Goal: Information Seeking & Learning: Learn about a topic

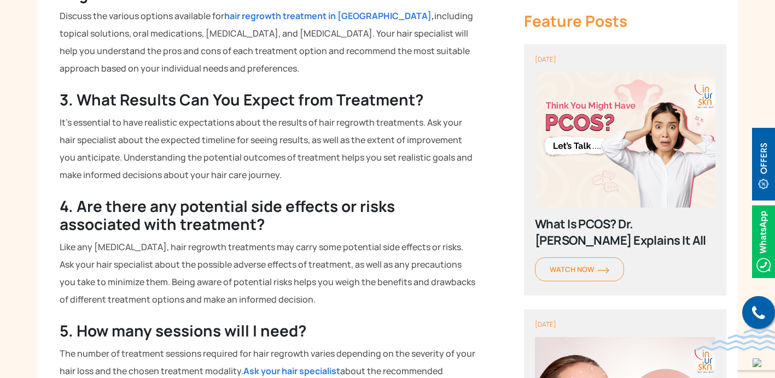
scroll to position [701, 0]
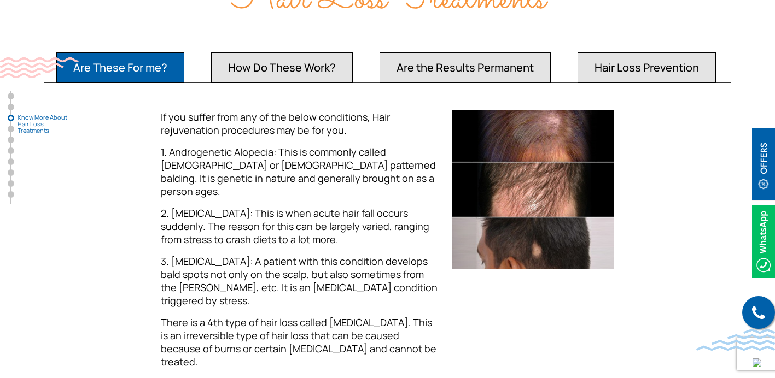
scroll to position [1118, 0]
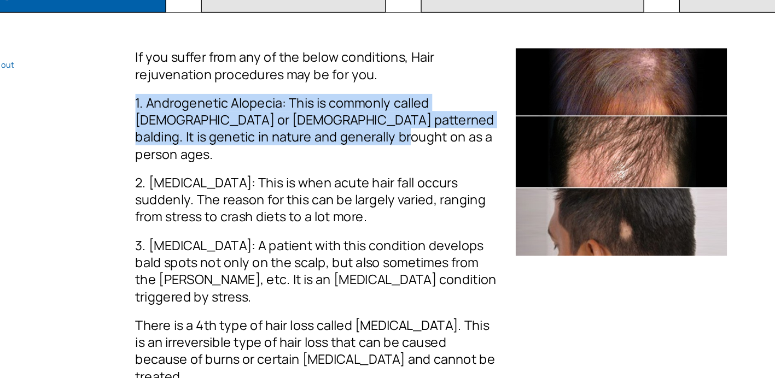
drag, startPoint x: 363, startPoint y: 153, endPoint x: 356, endPoint y: 126, distance: 28.3
click at [356, 126] on div "If you suffer from any of the below conditions, Hair rejuvenation procedures ma…" at bounding box center [300, 234] width 278 height 258
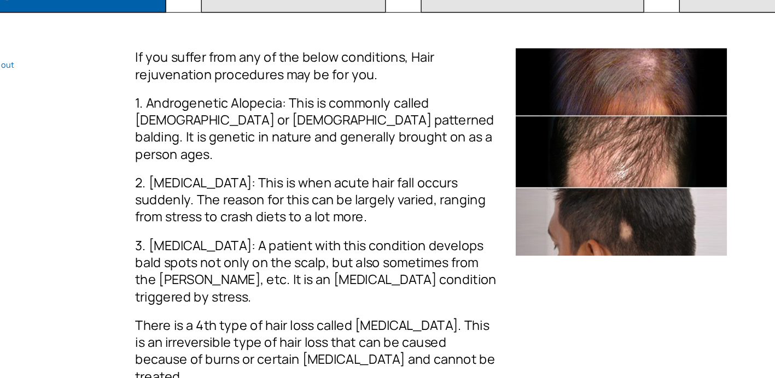
click at [374, 164] on p "1. Androgenetic Alopecia: This is commonly called [DEMOGRAPHIC_DATA] or [DEMOGR…" at bounding box center [300, 166] width 278 height 53
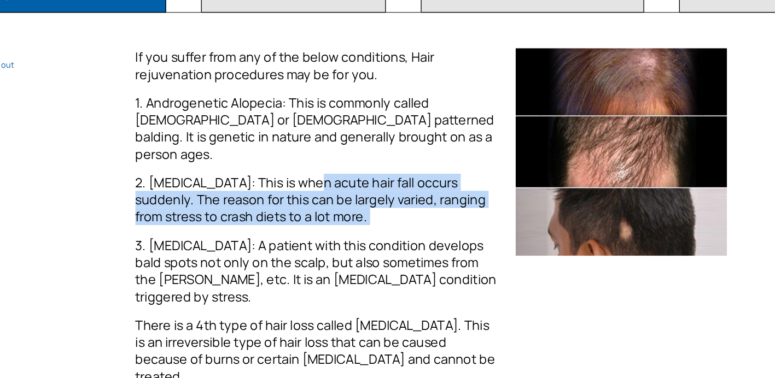
drag, startPoint x: 287, startPoint y: 181, endPoint x: 336, endPoint y: 217, distance: 61.0
click at [336, 217] on div "If you suffer from any of the below conditions, Hair rejuvenation procedures ma…" at bounding box center [300, 234] width 278 height 258
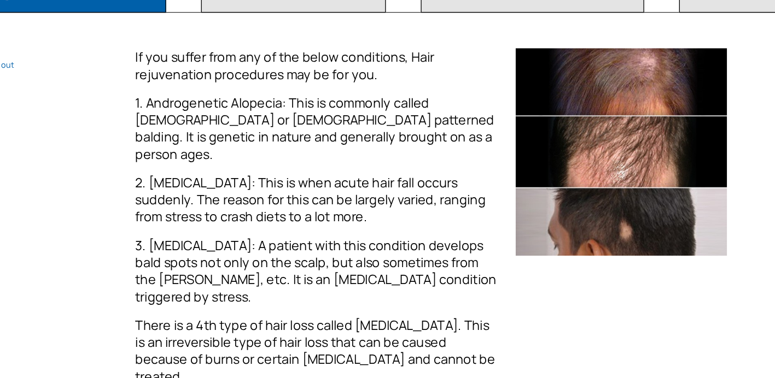
click at [368, 215] on div "If you suffer from any of the below conditions, Hair rejuvenation procedures ma…" at bounding box center [300, 234] width 278 height 258
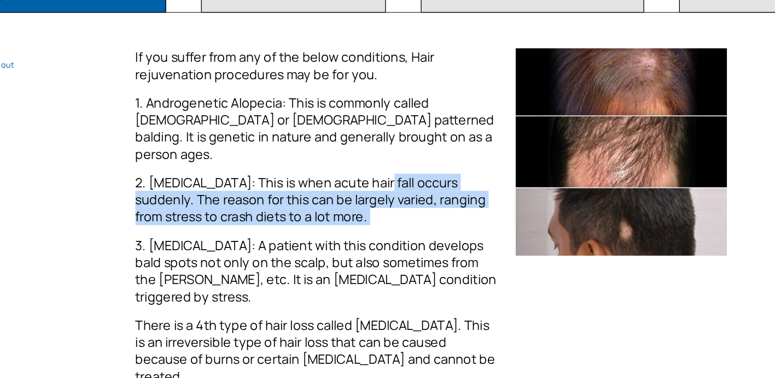
drag, startPoint x: 351, startPoint y: 214, endPoint x: 345, endPoint y: 179, distance: 36.1
click at [345, 179] on div "If you suffer from any of the below conditions, Hair rejuvenation procedures ma…" at bounding box center [300, 234] width 278 height 258
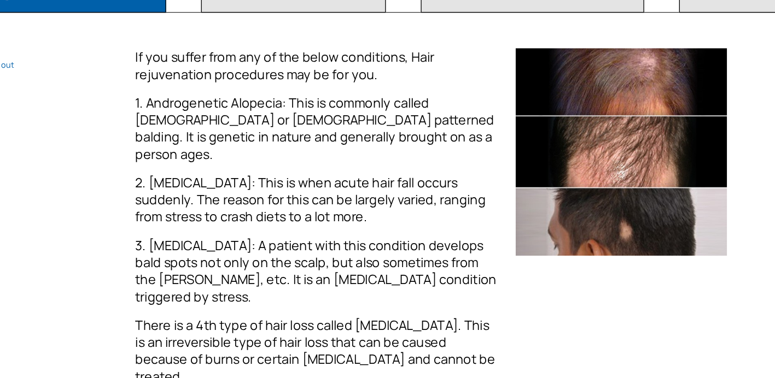
click at [354, 141] on p "1. Androgenetic Alopecia: This is commonly called [DEMOGRAPHIC_DATA] or [DEMOGR…" at bounding box center [300, 166] width 278 height 53
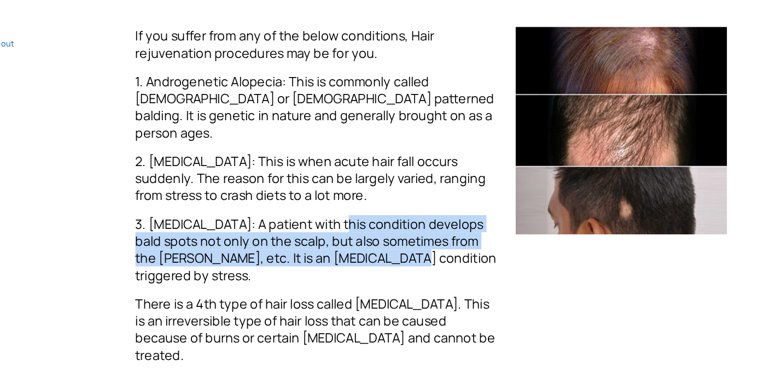
drag, startPoint x: 312, startPoint y: 223, endPoint x: 342, endPoint y: 253, distance: 42.5
click at [342, 254] on p "3. [MEDICAL_DATA]: A patient with this condition develops bald spots not only o…" at bounding box center [300, 275] width 278 height 53
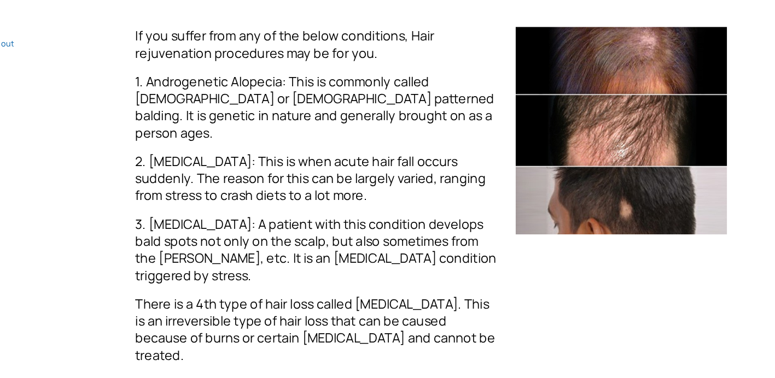
click at [355, 265] on div "If you suffer from any of the below conditions, Hair rejuvenation procedures ma…" at bounding box center [300, 234] width 278 height 258
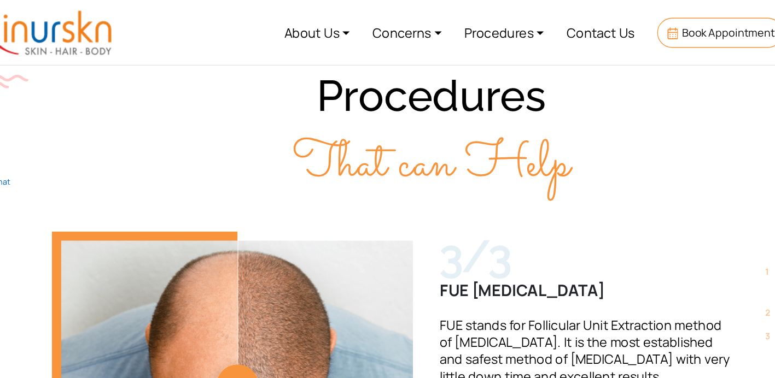
scroll to position [2259, 0]
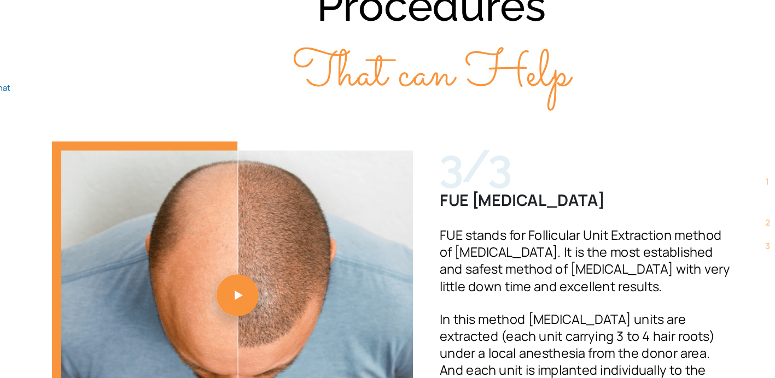
click at [552, 310] on p "In this method [MEDICAL_DATA] units are extracted (each unit carrying 3 to 4 ha…" at bounding box center [506, 349] width 225 height 79
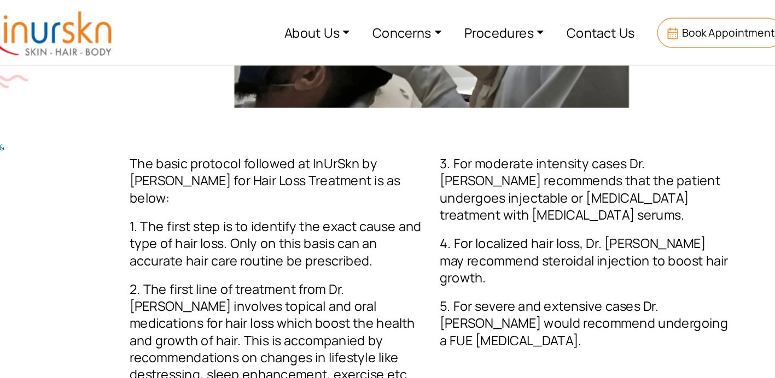
scroll to position [615, 0]
